Goal: Book appointment/travel/reservation

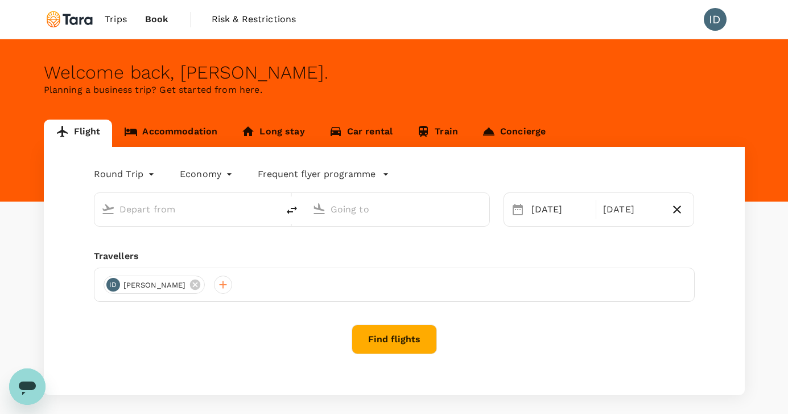
type input "premium-economy"
click at [154, 132] on link "Accommodation" at bounding box center [170, 133] width 117 height 27
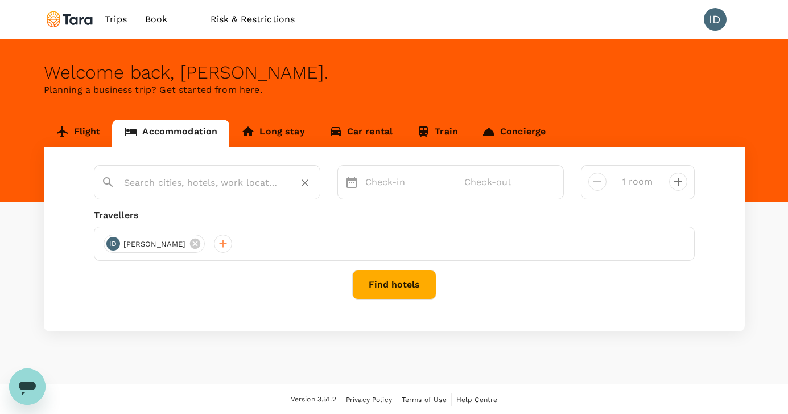
click at [163, 186] on input "text" at bounding box center [202, 183] width 157 height 18
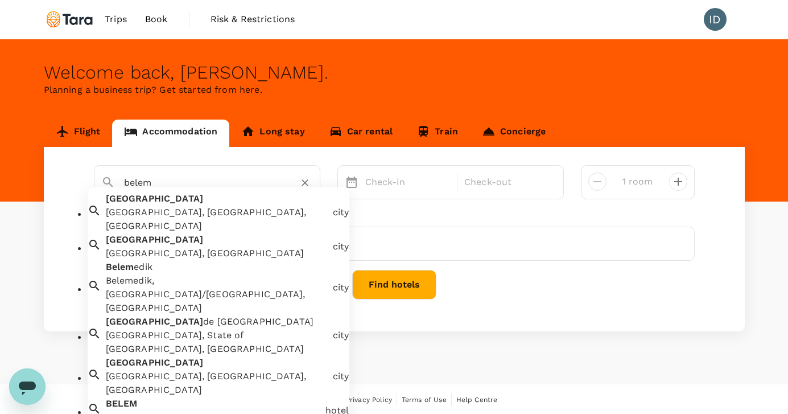
click at [160, 214] on div "[GEOGRAPHIC_DATA], [GEOGRAPHIC_DATA], [GEOGRAPHIC_DATA]" at bounding box center [217, 218] width 223 height 27
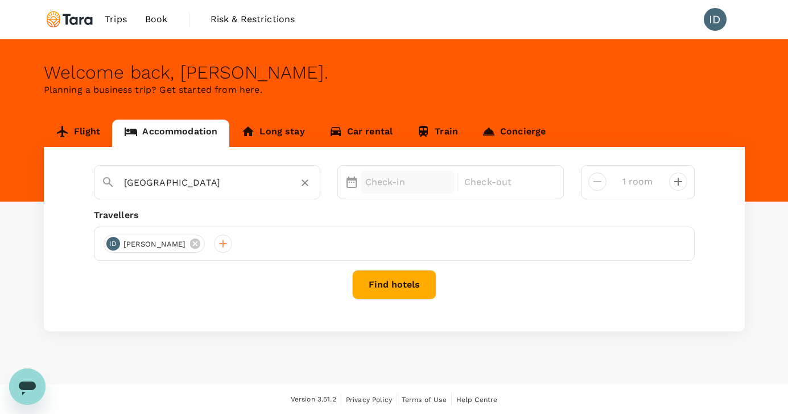
type input "[GEOGRAPHIC_DATA]"
click at [394, 179] on p "Check-in" at bounding box center [407, 182] width 85 height 14
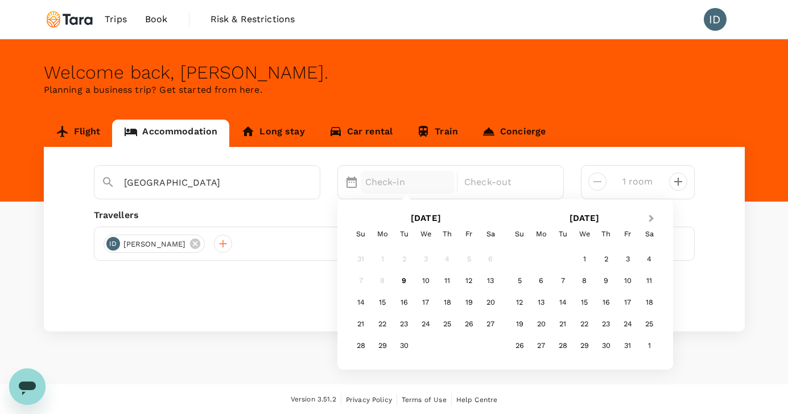
click at [654, 221] on button "Next Month" at bounding box center [652, 219] width 18 height 18
click at [542, 300] on div "10" at bounding box center [541, 303] width 22 height 22
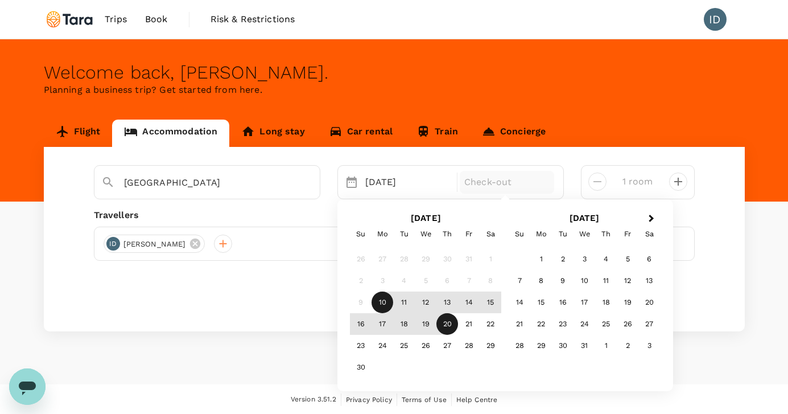
click at [440, 319] on div "20" at bounding box center [447, 325] width 22 height 22
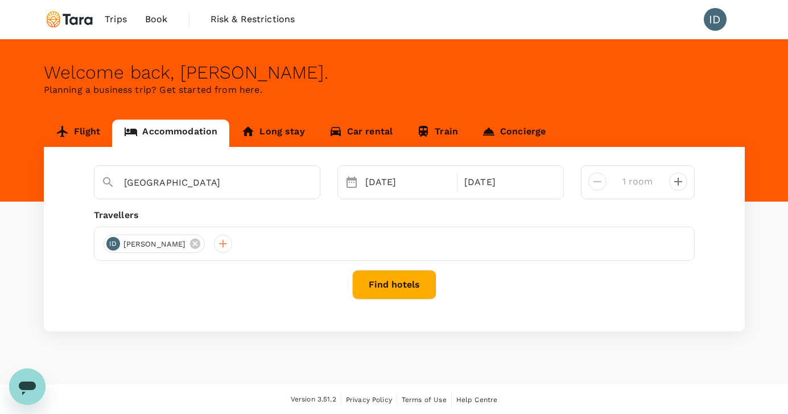
click at [388, 287] on button "Find hotels" at bounding box center [394, 285] width 84 height 30
